Goal: Task Accomplishment & Management: Complete application form

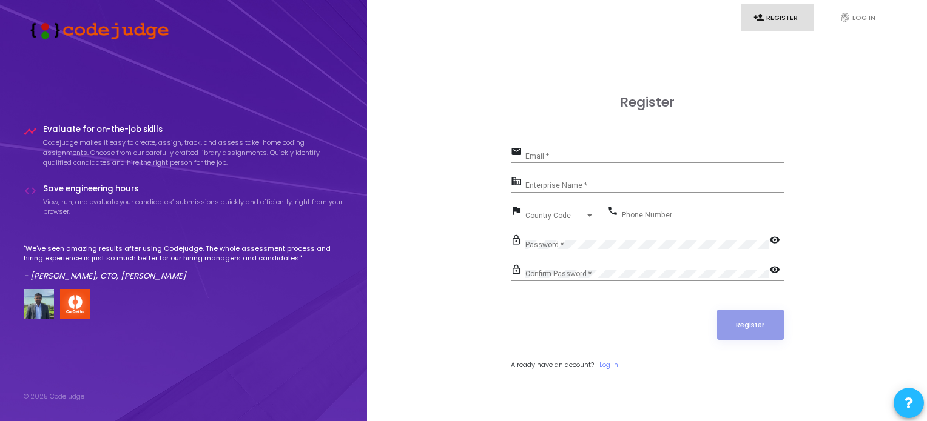
click at [539, 151] on div "Email *" at bounding box center [654, 153] width 258 height 19
click at [536, 159] on input "Email *" at bounding box center [654, 156] width 258 height 8
type input "[EMAIL_ADDRESS][DOMAIN_NAME]"
click at [580, 184] on input "Enterprise Name *" at bounding box center [654, 186] width 258 height 8
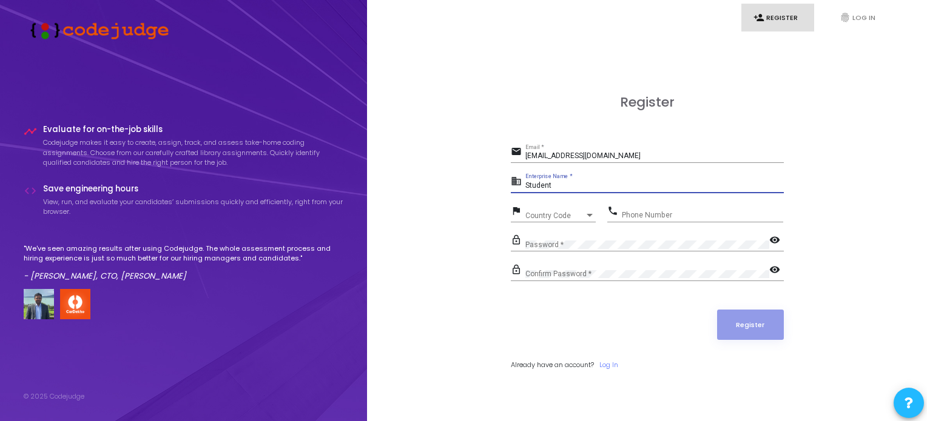
type input "Student"
click at [542, 218] on span "Country Code" at bounding box center [546, 216] width 43 height 8
type input "9"
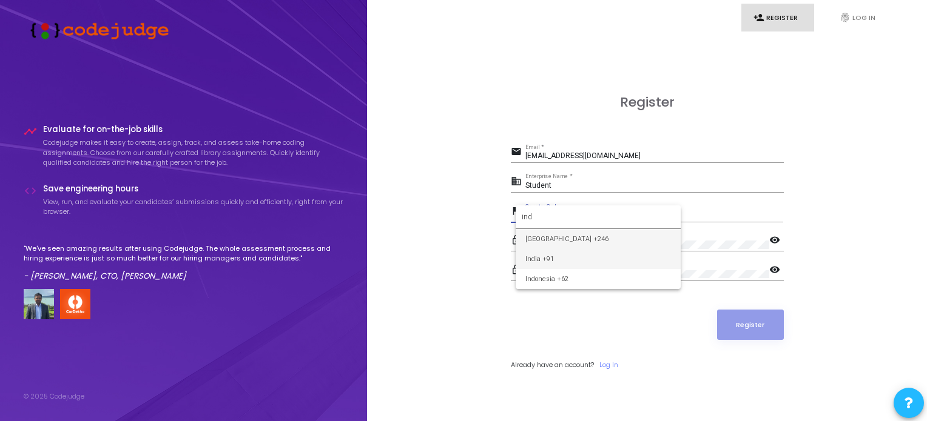
type input "ind"
click at [545, 263] on span "India +91" at bounding box center [598, 259] width 146 height 20
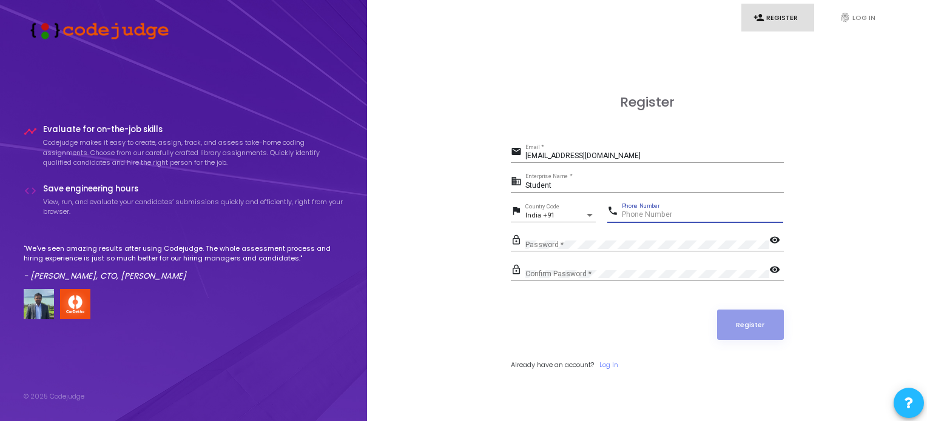
click at [636, 213] on input "Phone Number" at bounding box center [702, 215] width 161 height 8
type input "6356726573"
click at [617, 267] on div "Confirm Password *" at bounding box center [647, 272] width 244 height 19
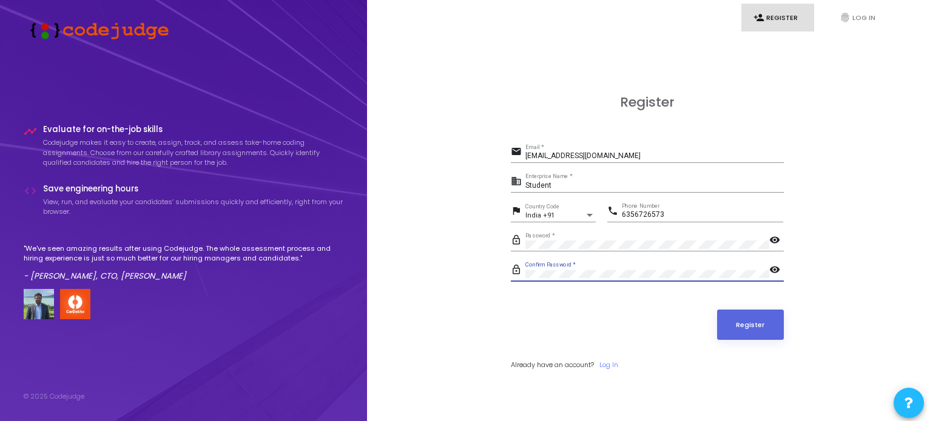
click at [771, 266] on mat-icon "visibility" at bounding box center [776, 271] width 15 height 15
click at [773, 257] on div "lock_outline Password * visibility" at bounding box center [647, 246] width 273 height 28
click at [771, 244] on mat-icon "visibility" at bounding box center [776, 241] width 15 height 15
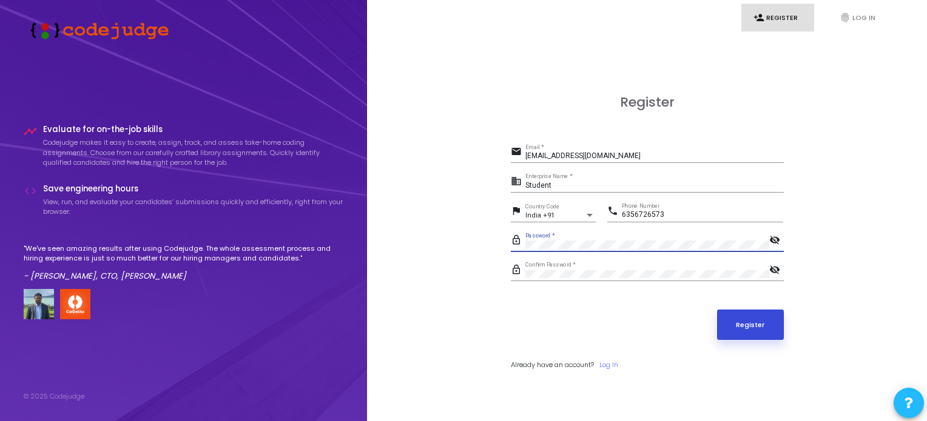
click at [752, 315] on button "Register" at bounding box center [750, 325] width 67 height 30
click at [749, 322] on button "Register" at bounding box center [750, 325] width 67 height 30
click at [610, 363] on link "Log In" at bounding box center [608, 365] width 19 height 10
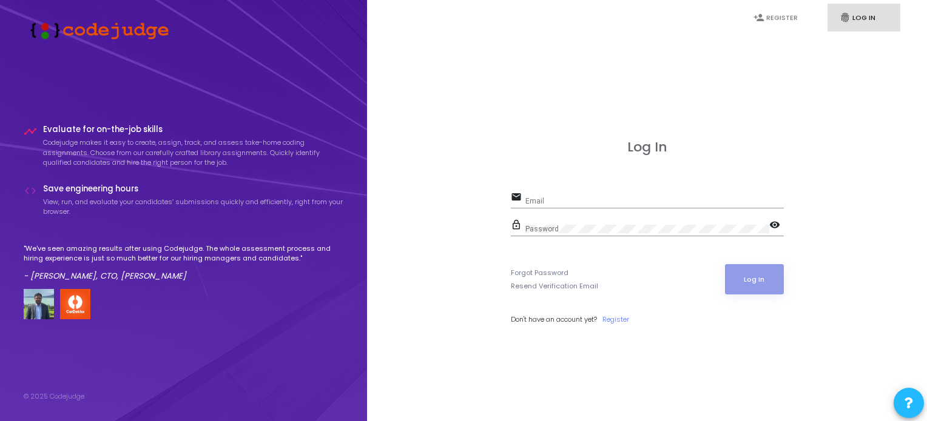
type input "[EMAIL_ADDRESS][DOMAIN_NAME]"
click at [751, 273] on button "Log In" at bounding box center [754, 279] width 59 height 30
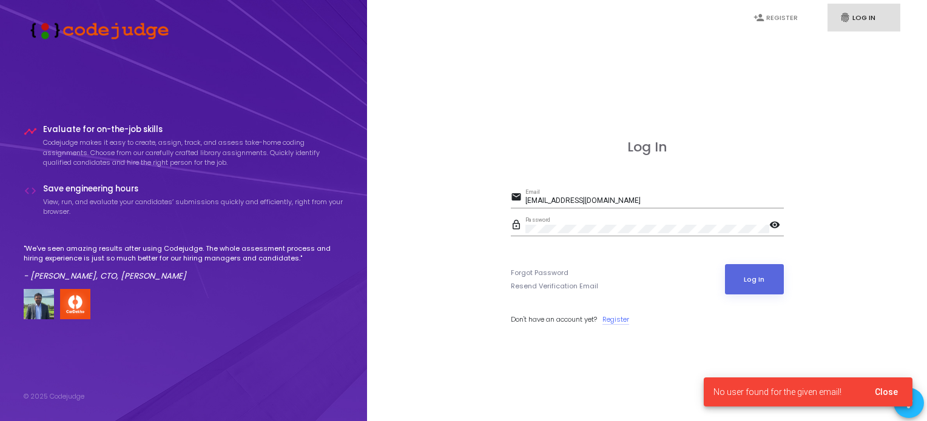
click at [611, 319] on link "Register" at bounding box center [615, 320] width 27 height 10
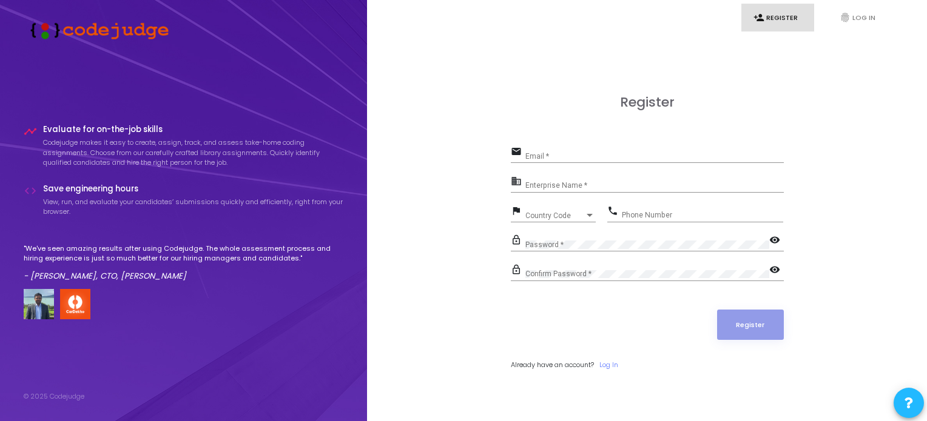
type input "[EMAIL_ADDRESS][DOMAIN_NAME]"
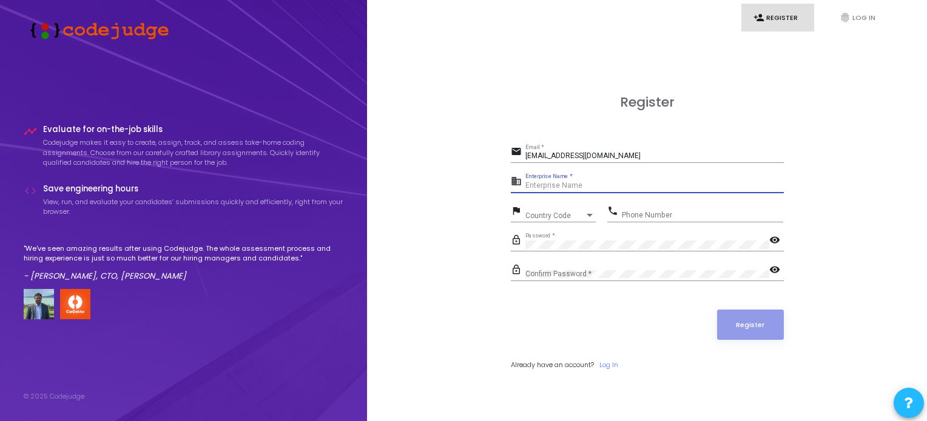
click at [583, 182] on input "Enterprise Name *" at bounding box center [654, 186] width 258 height 8
type input "[EMAIL_ADDRESS][DOMAIN_NAME]"
click at [556, 188] on input "Enterprise Name *" at bounding box center [654, 186] width 258 height 8
click at [535, 266] on div "Confirm Password *" at bounding box center [647, 272] width 244 height 19
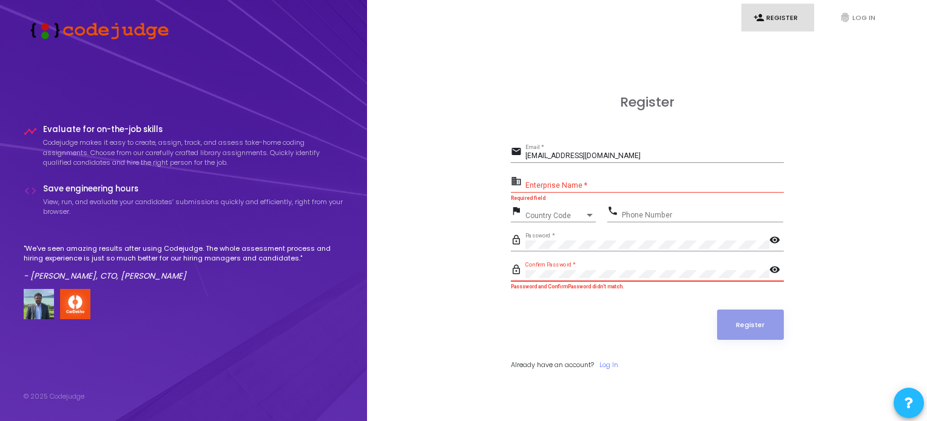
click at [562, 264] on div "Confirm Password *" at bounding box center [647, 272] width 244 height 19
click at [568, 188] on input "Enterprise Name *" at bounding box center [654, 186] width 258 height 8
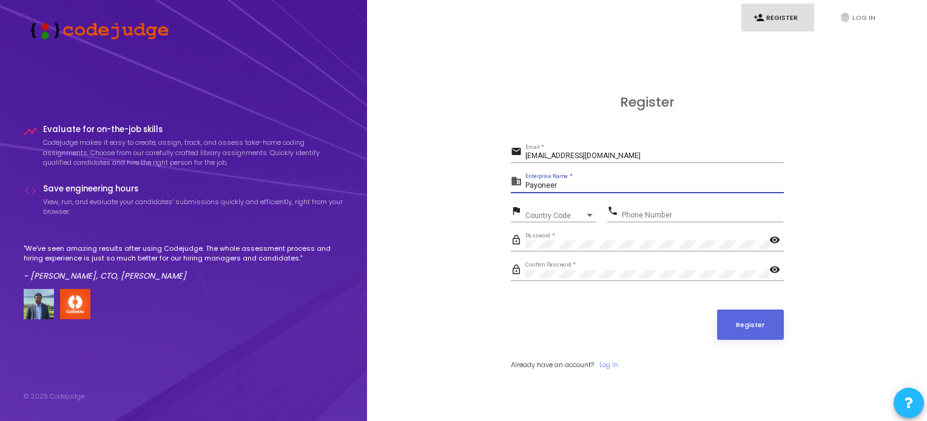
type input "Payoneer"
click at [548, 220] on div "Country Code Country Code" at bounding box center [560, 213] width 70 height 19
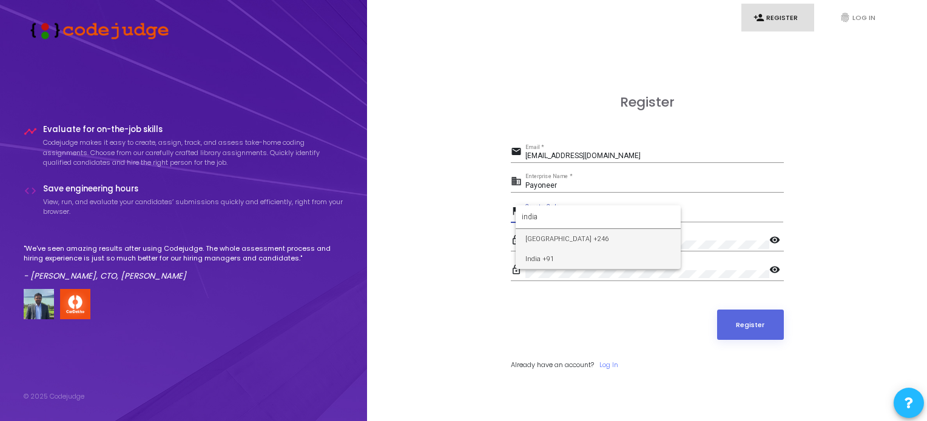
type input "india"
click at [549, 261] on span "India +91" at bounding box center [598, 259] width 146 height 20
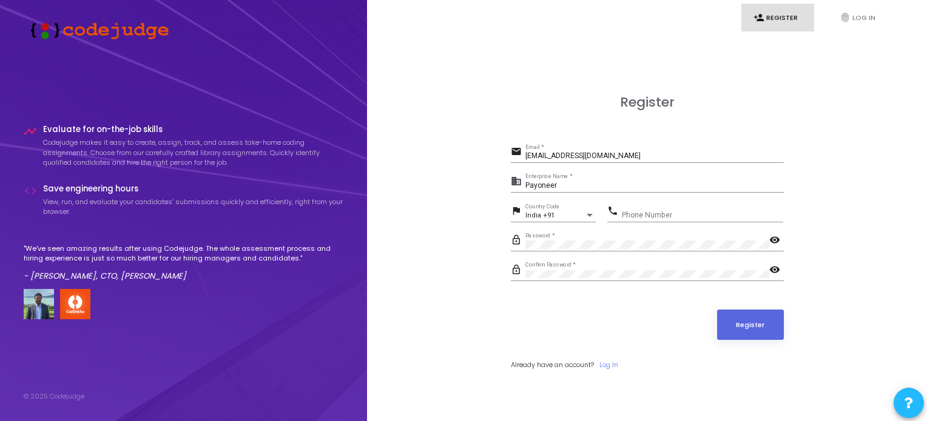
click at [646, 210] on div "Phone Number" at bounding box center [702, 212] width 161 height 19
type input "6356726573"
click at [717, 310] on button "Register" at bounding box center [750, 325] width 67 height 30
click at [619, 153] on input "[EMAIL_ADDRESS][DOMAIN_NAME]" at bounding box center [654, 156] width 258 height 8
type input "[EMAIL_ADDRESS][DOMAIN_NAME]"
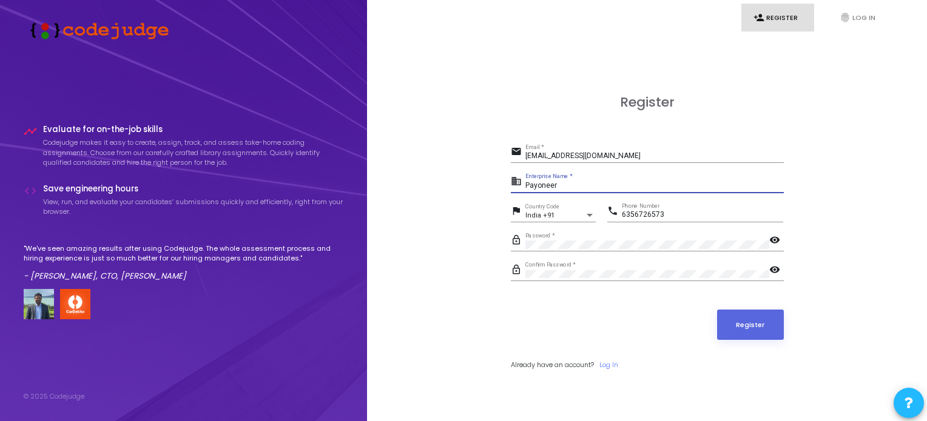
click at [563, 187] on input "Payoneer" at bounding box center [654, 186] width 258 height 8
type input "P"
click at [717, 310] on button "Register" at bounding box center [750, 325] width 67 height 30
click at [769, 336] on button "Register" at bounding box center [750, 325] width 67 height 30
click at [574, 184] on input "VIT Vellore" at bounding box center [654, 186] width 258 height 8
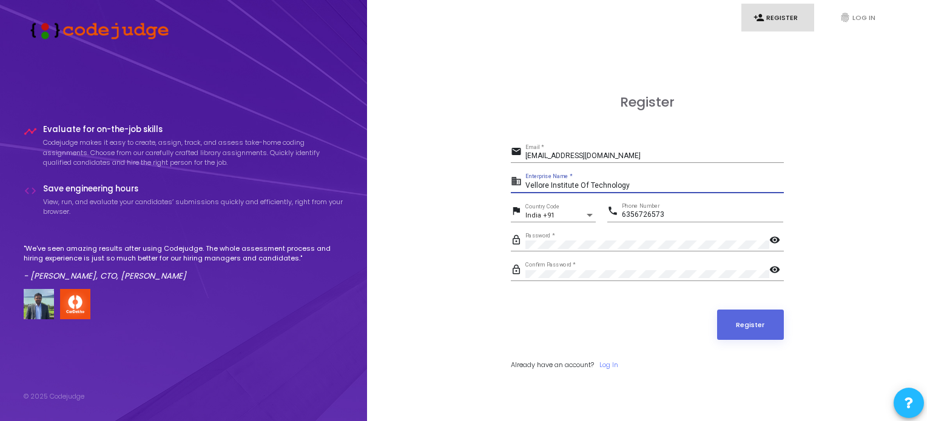
type input "Vellore Institute Of Technology"
click at [717, 310] on button "Register" at bounding box center [750, 325] width 67 height 30
click at [609, 361] on link "Log In" at bounding box center [608, 365] width 19 height 10
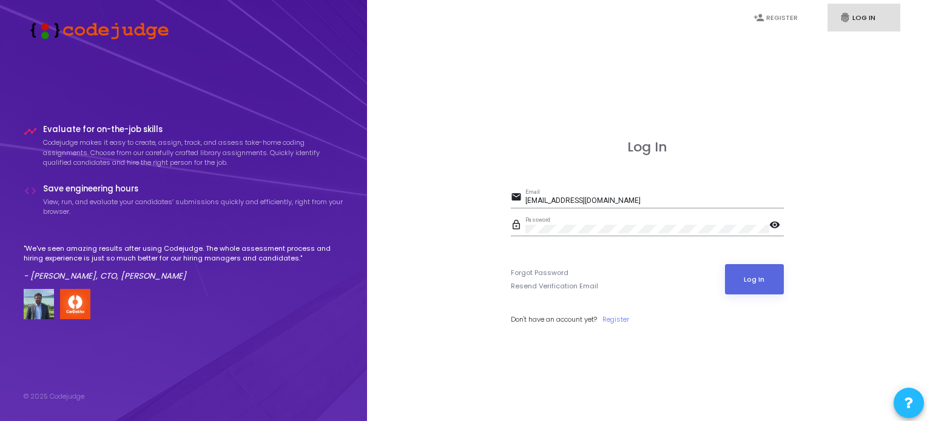
type input "[EMAIL_ADDRESS][DOMAIN_NAME]"
click at [759, 281] on button "Log In" at bounding box center [754, 279] width 59 height 30
click at [785, 10] on link "person_add Register" at bounding box center [777, 18] width 73 height 29
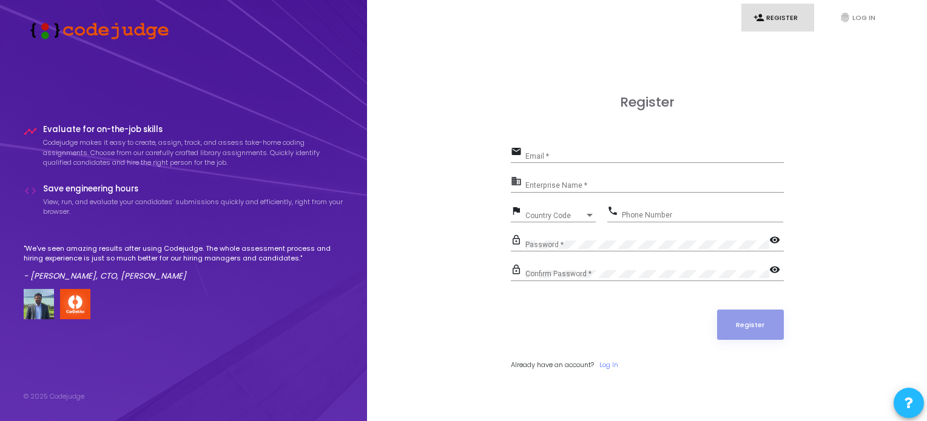
type input "[EMAIL_ADDRESS][DOMAIN_NAME]"
click at [456, 182] on div "Register email [EMAIL_ADDRESS][DOMAIN_NAME] Email * business Enterprise Name * …" at bounding box center [646, 245] width 533 height 421
